Goal: Information Seeking & Learning: Find specific fact

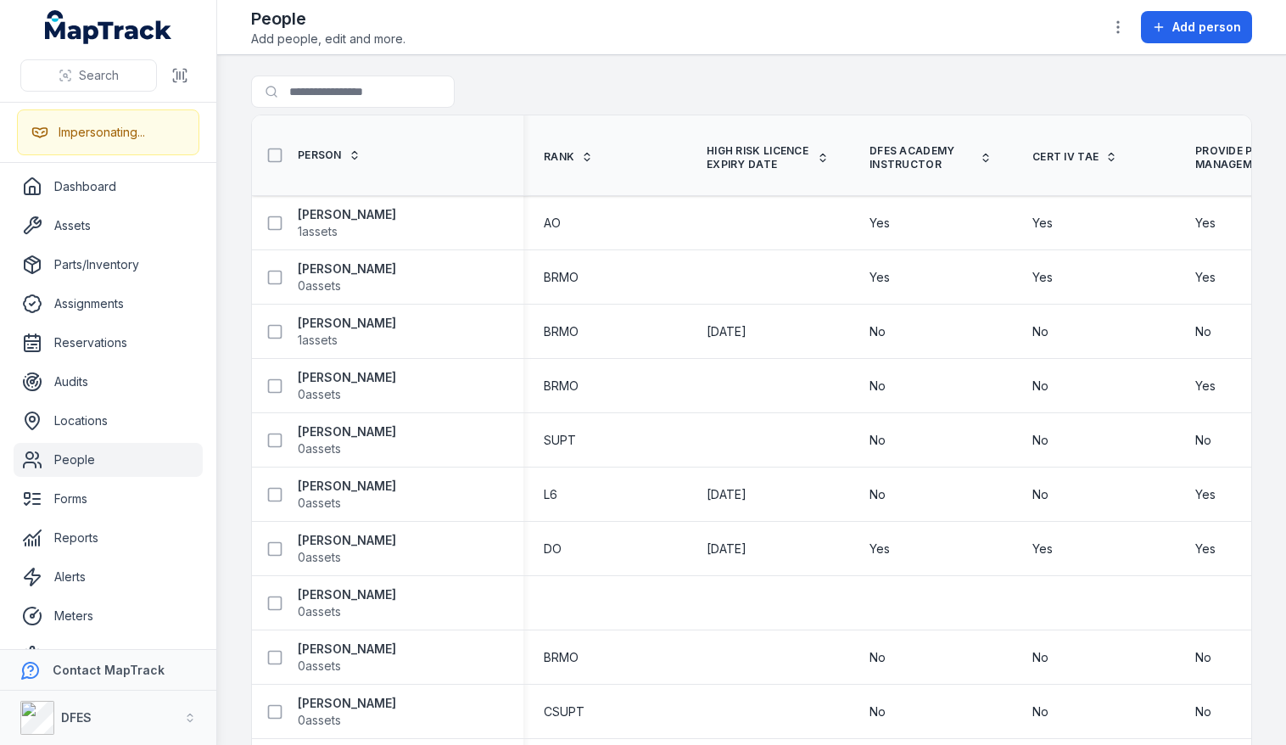
click at [508, 70] on main "Search for people Person Rank High Risk Licence Expiry Date DFES Academy Instru…" at bounding box center [751, 400] width 1069 height 690
click at [324, 234] on span "1 assets" at bounding box center [318, 231] width 40 height 17
click at [588, 87] on div "Search for people" at bounding box center [751, 95] width 1001 height 39
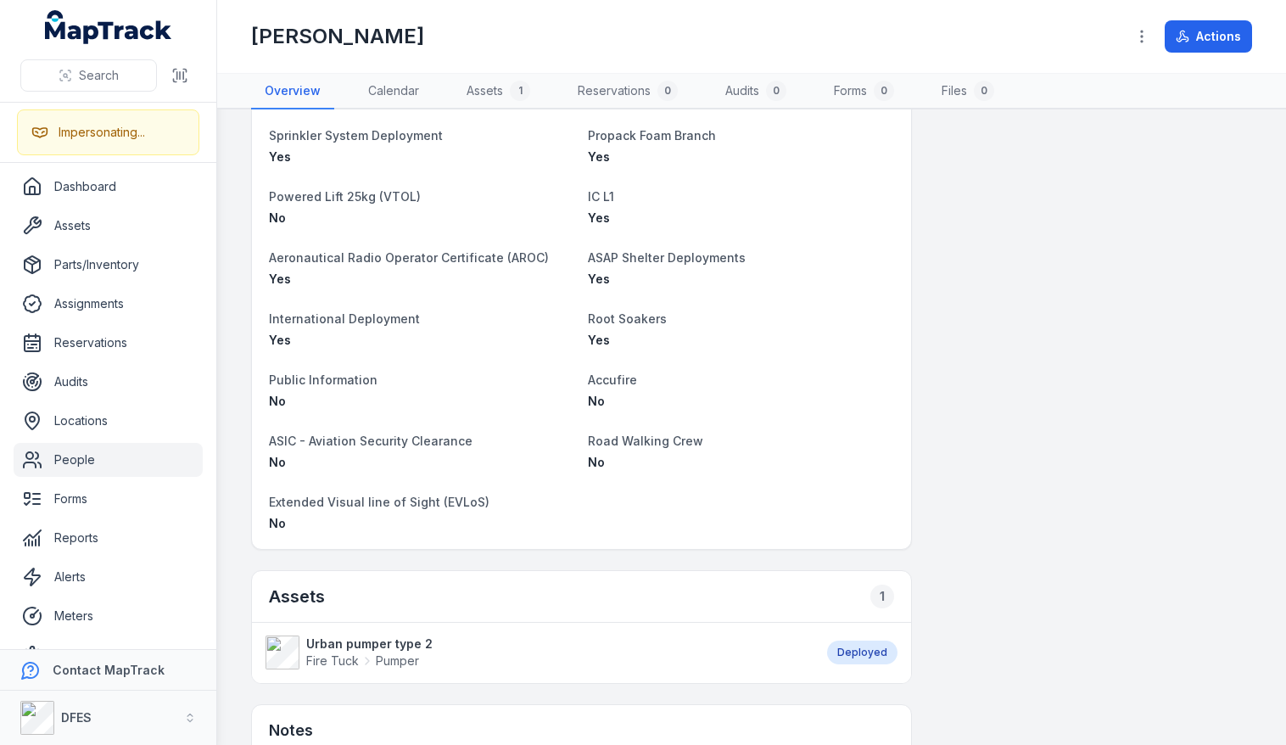
scroll to position [1938, 0]
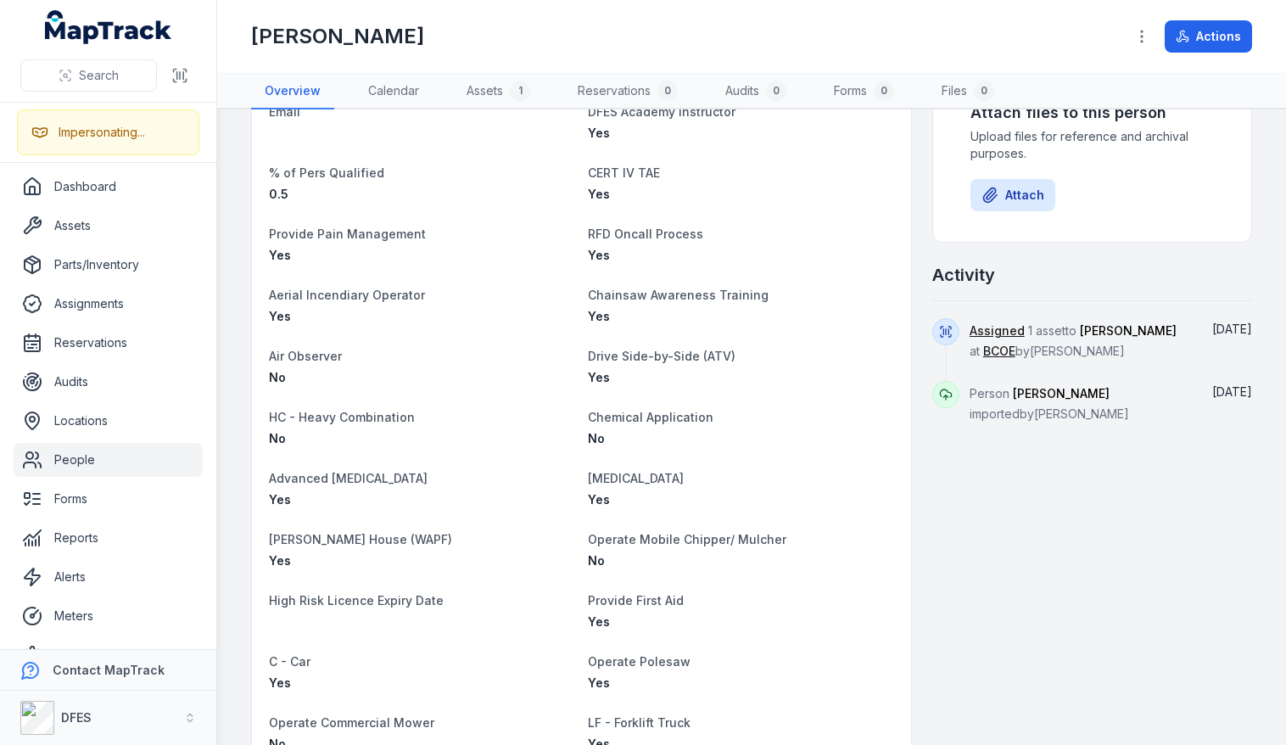
scroll to position [0, 0]
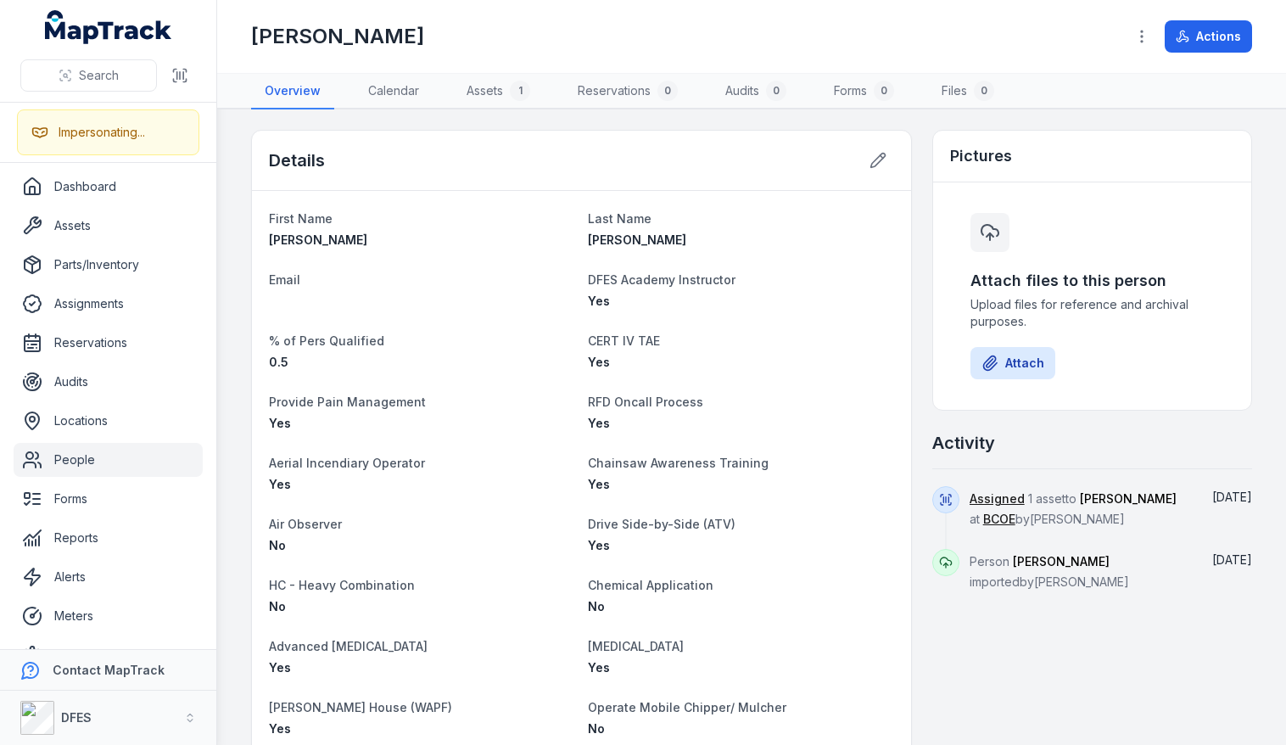
click at [551, 397] on dt "Provide Pain Management" at bounding box center [421, 401] width 305 height 20
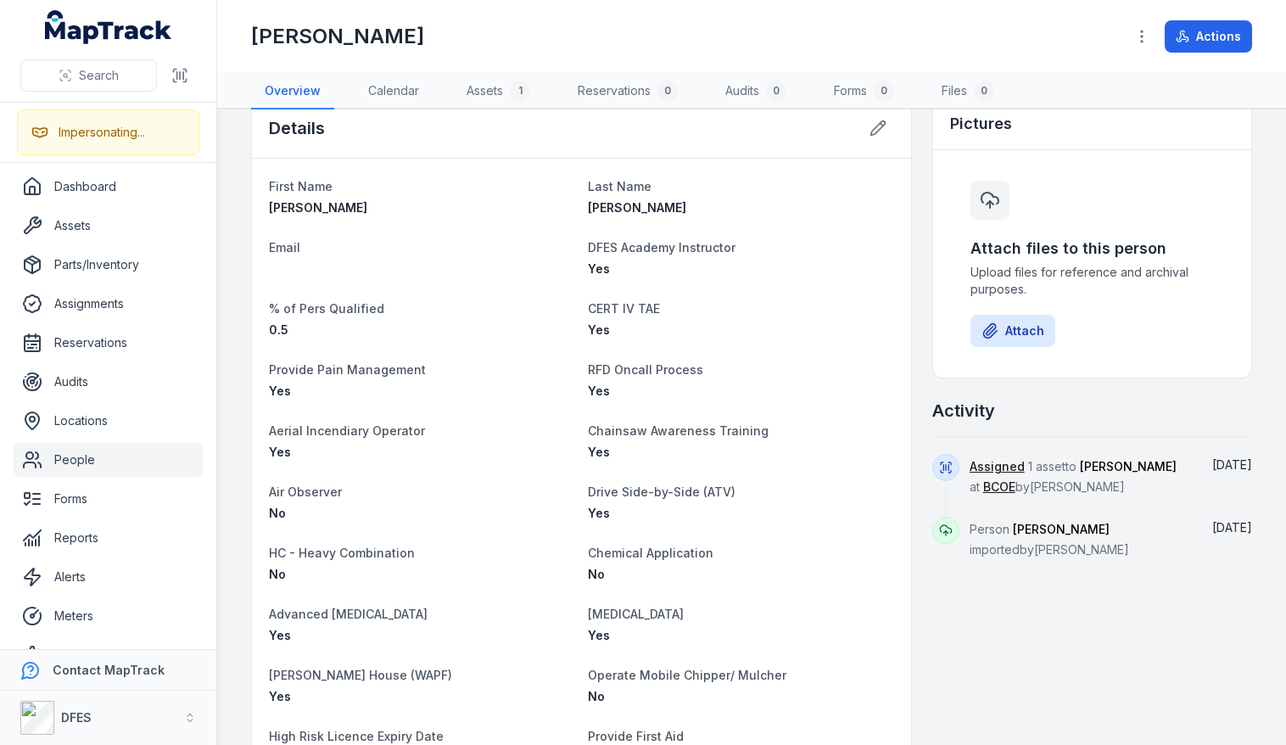
click at [547, 373] on dt "Provide Pain Management" at bounding box center [421, 369] width 305 height 20
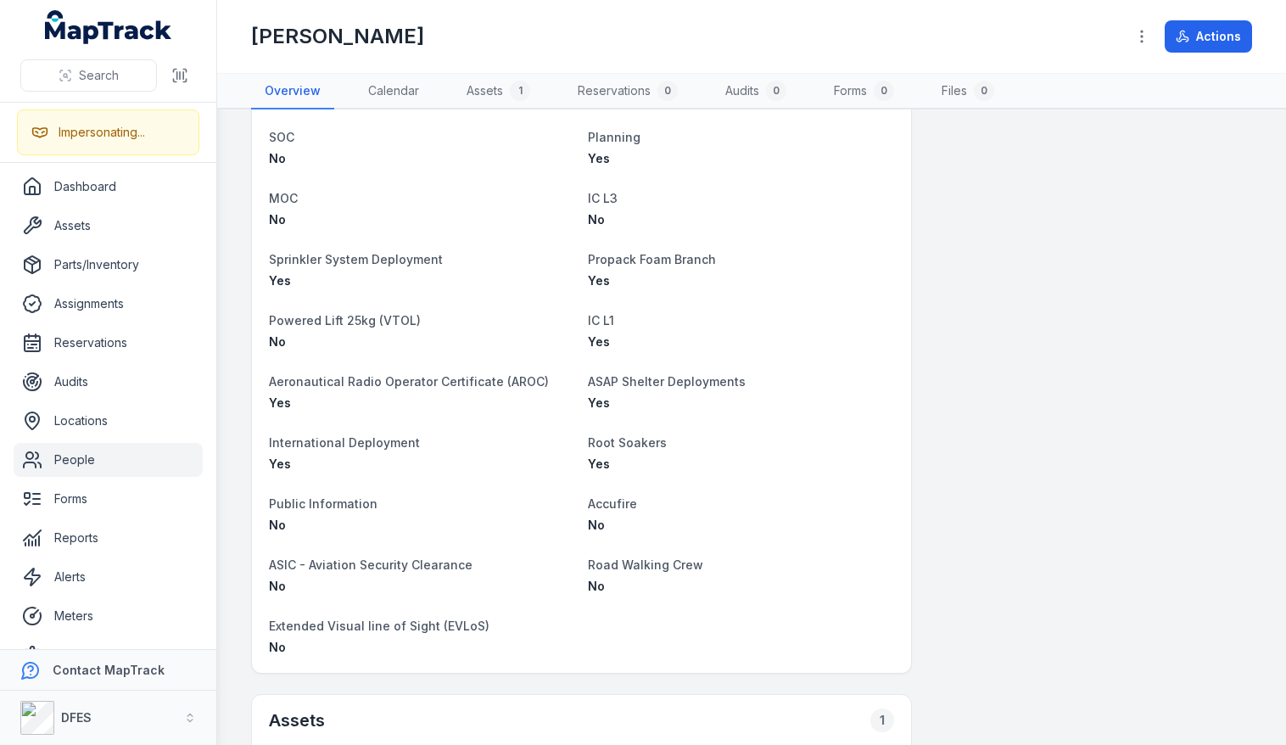
scroll to position [2140, 0]
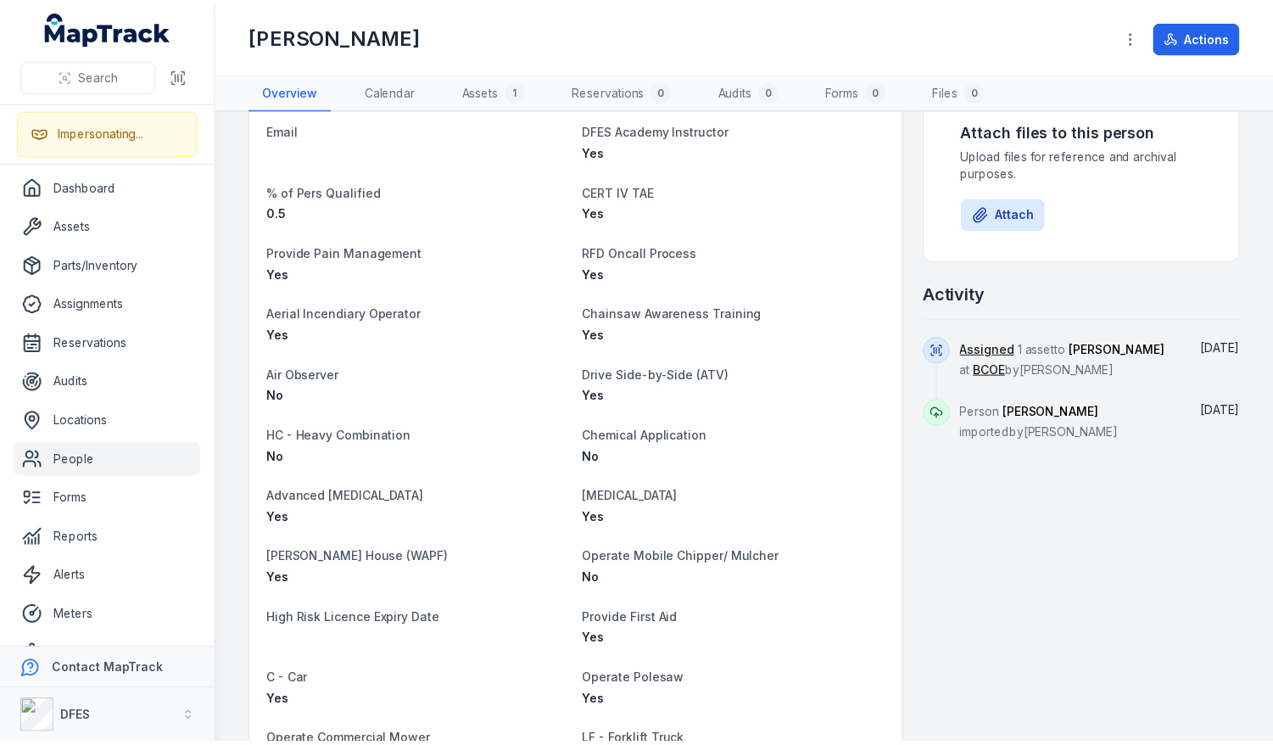
scroll to position [0, 0]
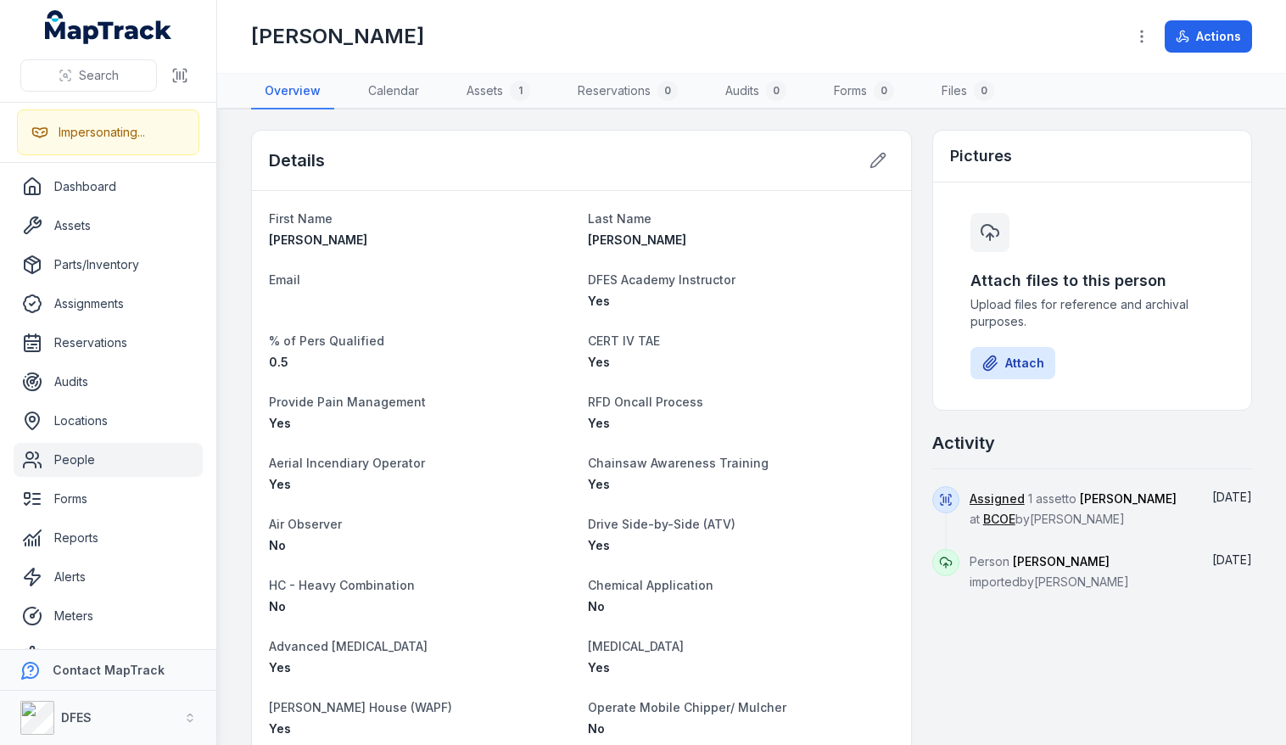
click at [654, 162] on div "Details" at bounding box center [581, 161] width 659 height 60
click at [650, 28] on div "[PERSON_NAME]" at bounding box center [681, 36] width 861 height 27
click at [81, 716] on strong "DFES" at bounding box center [76, 717] width 31 height 14
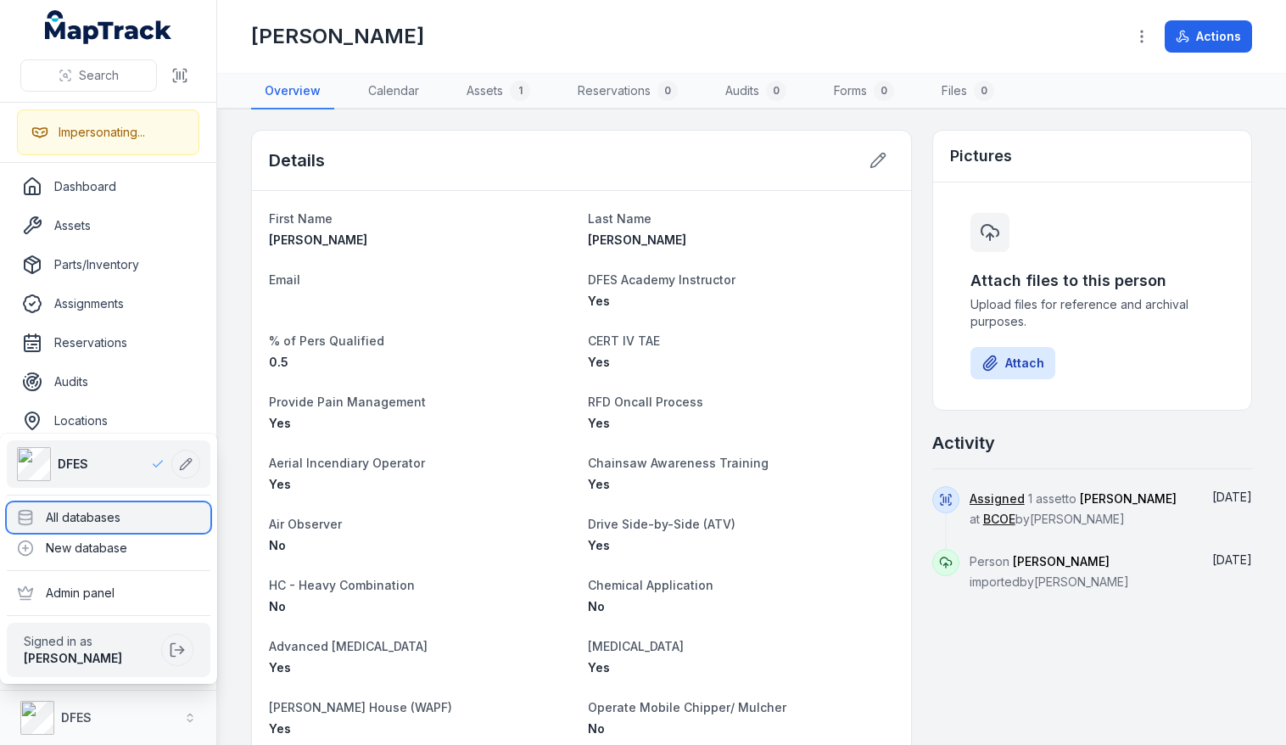
click at [73, 513] on div "All databases" at bounding box center [109, 517] width 204 height 31
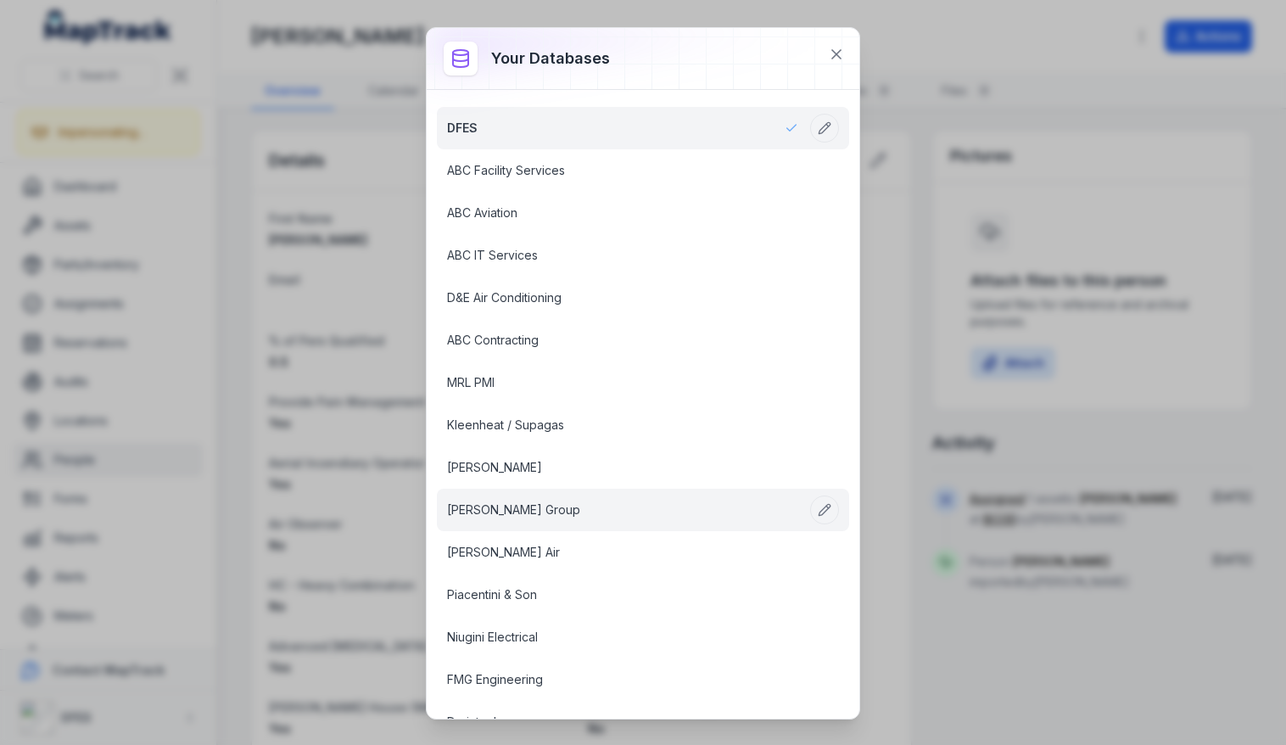
click at [519, 509] on link "[PERSON_NAME] Group" at bounding box center [622, 509] width 351 height 17
